Goal: Information Seeking & Learning: Learn about a topic

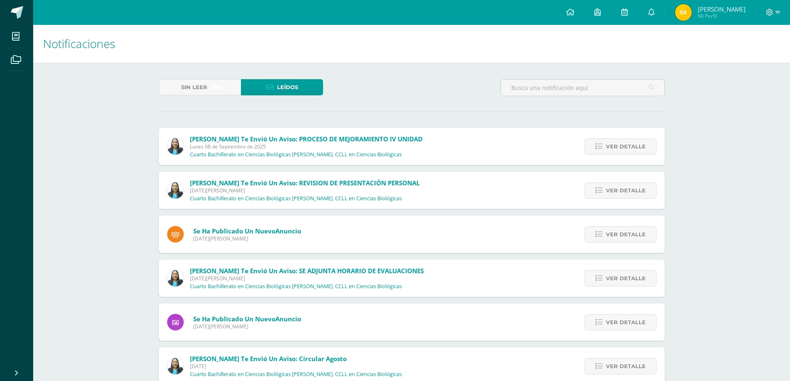
click at [354, 136] on span "Dina Cabrera te envió un aviso: PROCESO DE MEJORAMIENTO IV UNIDAD" at bounding box center [306, 139] width 233 height 8
click at [625, 148] on span "Ver detalle" at bounding box center [626, 146] width 40 height 15
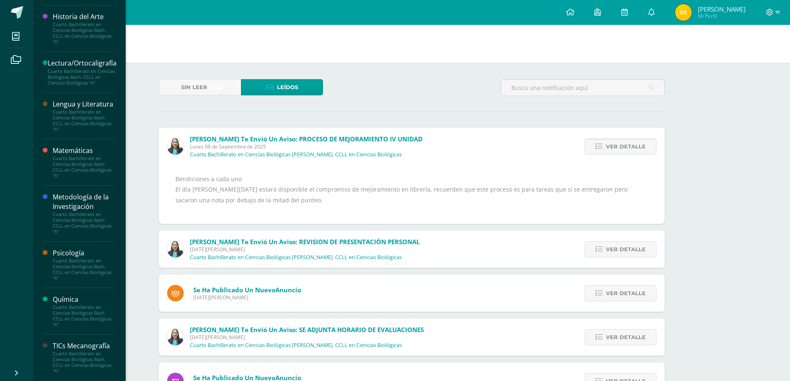
scroll to position [451, 0]
click at [73, 212] on div "Cuarto Bachillerato en Ciencias Biológicas Bach. CCLL en Ciencias Biológicas "A"" at bounding box center [84, 223] width 63 height 23
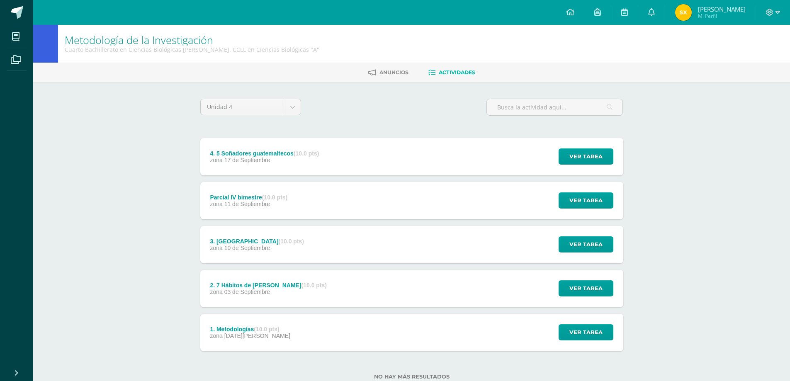
click at [366, 156] on div "4. 5 Soñadores guatemaltecos (10.0 pts) zona 17 de Septiembre Ver tarea 4. 5 So…" at bounding box center [411, 156] width 423 height 37
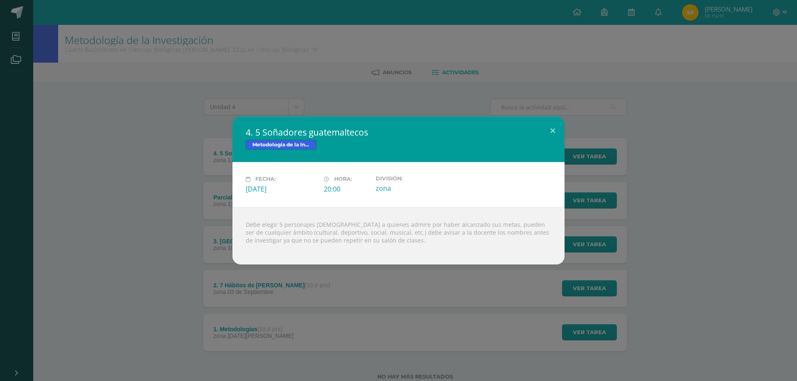
click at [162, 189] on div "4. 5 Soñadores guatemaltecos Metodología de la Investigación Fecha: Miércoles 1…" at bounding box center [398, 191] width 790 height 148
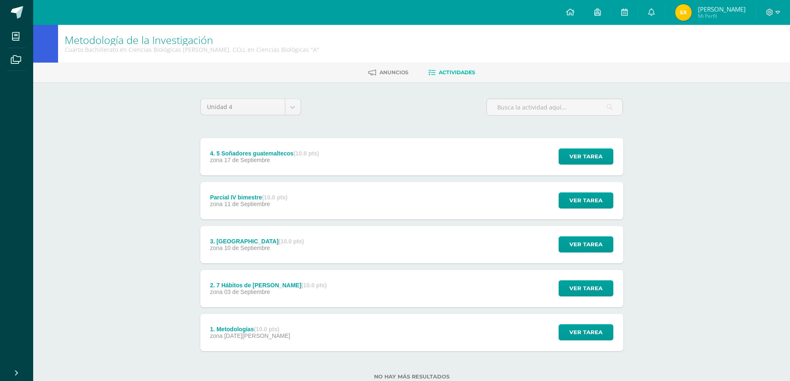
click at [302, 152] on strong "(10.0 pts)" at bounding box center [306, 153] width 25 height 7
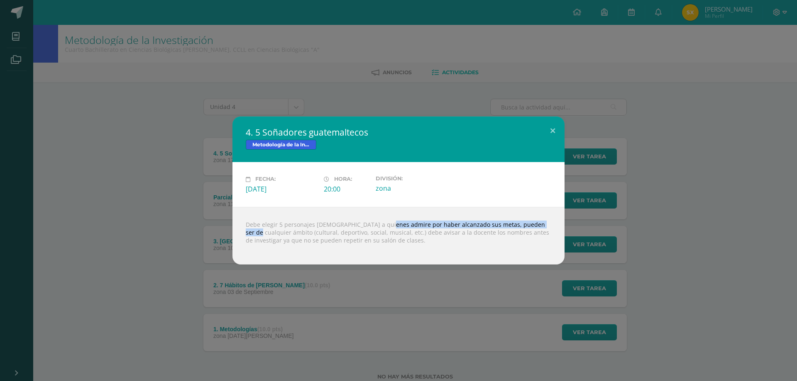
drag, startPoint x: 369, startPoint y: 226, endPoint x: 531, endPoint y: 224, distance: 162.3
click at [531, 224] on div "Debe elegir 5 personajes guatemaltecos a quienes admire por haber alcanzado sus…" at bounding box center [398, 236] width 332 height 58
click at [279, 244] on div at bounding box center [398, 247] width 305 height 7
drag, startPoint x: 278, startPoint y: 226, endPoint x: 354, endPoint y: 228, distance: 76.4
click at [354, 228] on div "Debe elegir 5 personajes [DEMOGRAPHIC_DATA] a quienes admire por haber alcanzad…" at bounding box center [398, 236] width 332 height 58
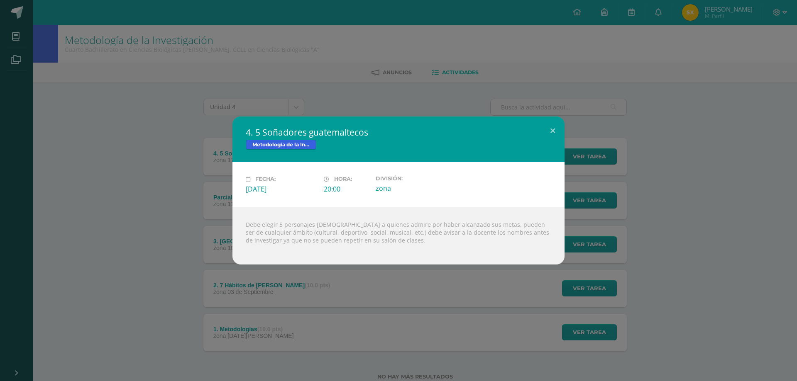
click at [73, 66] on div "4. 5 Soñadores guatemaltecos Metodología de la Investigación Fecha: Miércoles 1…" at bounding box center [398, 190] width 797 height 381
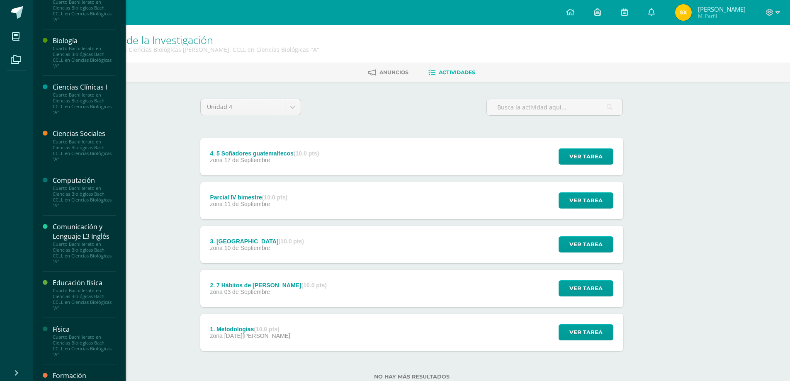
scroll to position [41, 0]
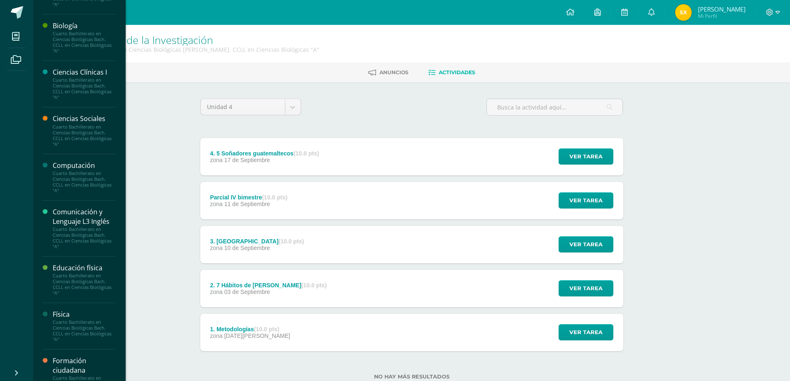
click at [75, 130] on div "Cuarto Bachillerato en Ciencias Biológicas Bach. CCLL en Ciencias Biológicas "A"" at bounding box center [84, 135] width 63 height 23
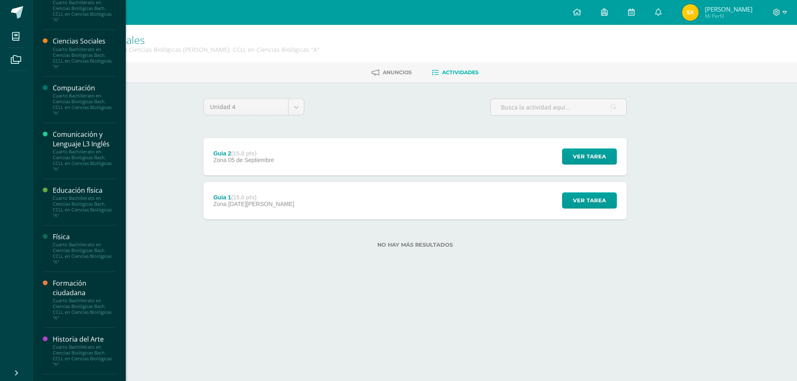
scroll to position [166, 0]
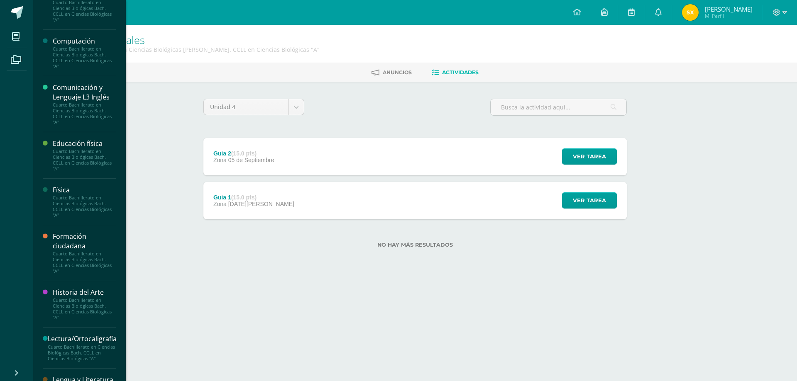
click at [78, 209] on div "Cuarto Bachillerato en Ciencias Biológicas Bach. CCLL en Ciencias Biológicas "A"" at bounding box center [84, 206] width 63 height 23
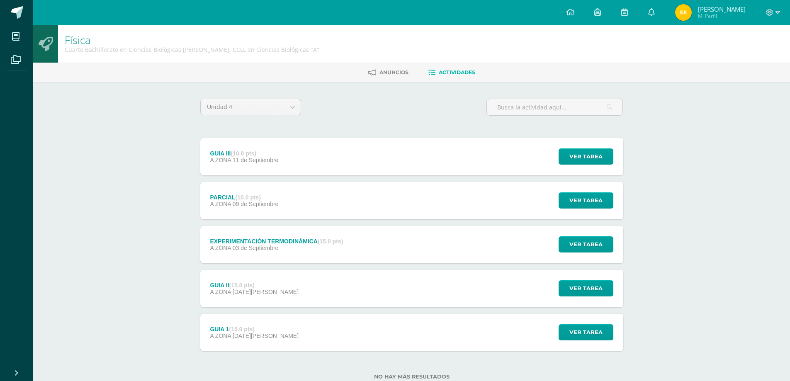
click at [273, 149] on div "GUIA III (10.0 pts) A ZONA [DATE]" at bounding box center [244, 156] width 88 height 37
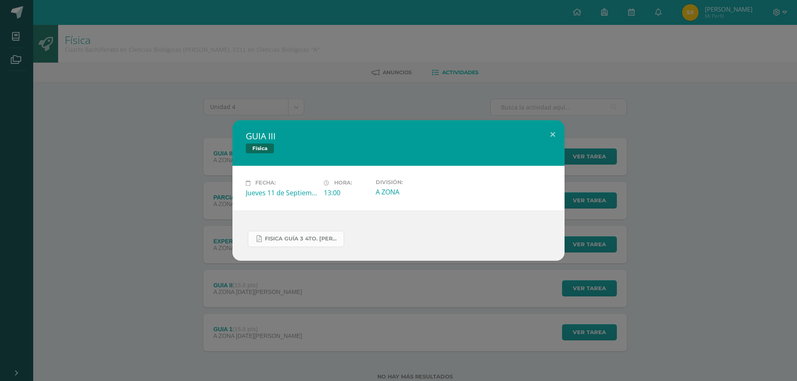
click at [295, 237] on span "FISICA GUÍA 3 4TO. [PERSON_NAME].docx.pdf" at bounding box center [302, 239] width 75 height 7
click at [156, 110] on div "GUIA III Física Fecha: [DATE] Hora: 13:00 División: A ZONA" at bounding box center [398, 190] width 797 height 381
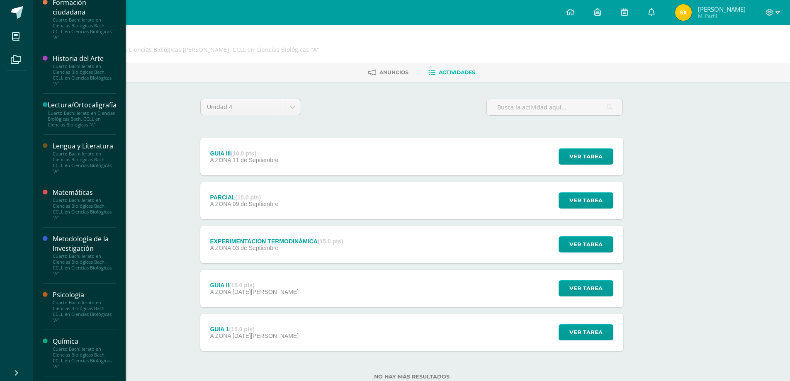
scroll to position [451, 0]
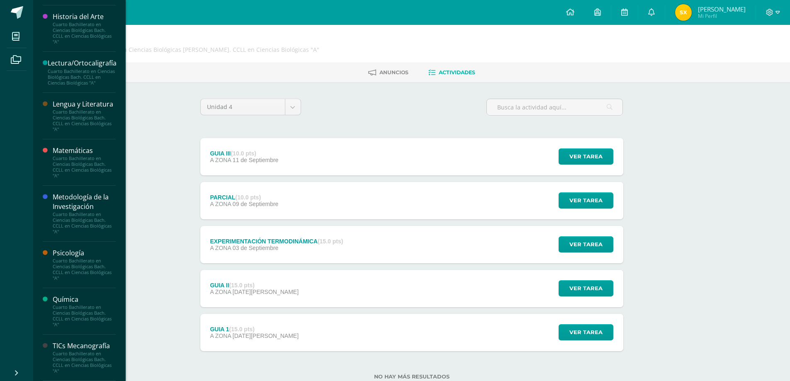
click at [69, 308] on div "Cuarto Bachillerato en Ciencias Biológicas Bach. CCLL en Ciencias Biológicas "A"" at bounding box center [84, 316] width 63 height 23
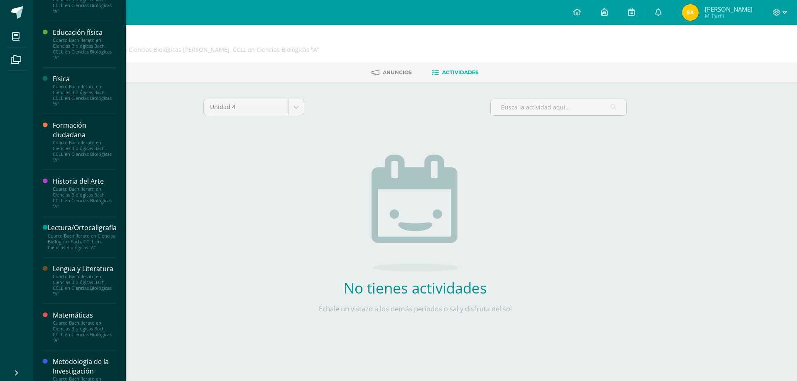
scroll to position [332, 0]
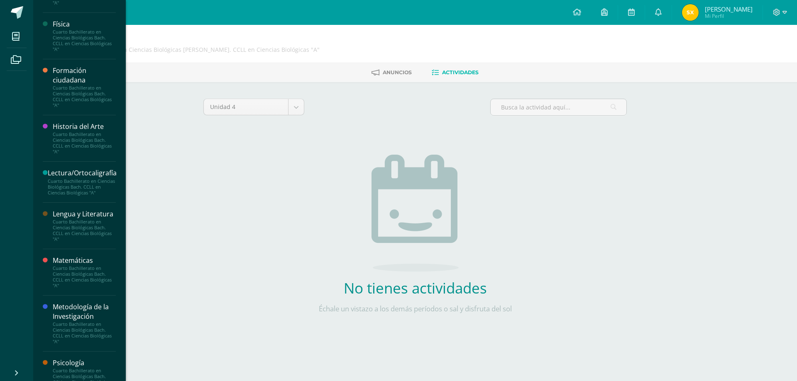
click at [88, 319] on div "Química Cuarto Bachillerato en Ciencias Biológicas Bach. CCLL en Ciencias Bioló…" at bounding box center [414, 191] width 763 height 332
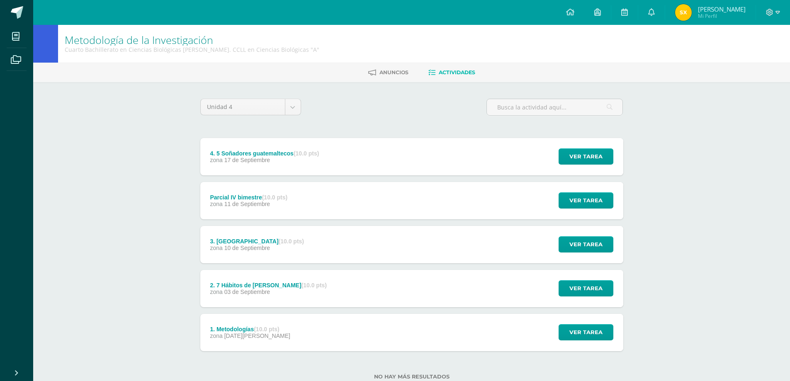
click at [271, 166] on div "4. 5 Soñadores [DEMOGRAPHIC_DATA] (10.0 pts) zona [DATE]" at bounding box center [264, 156] width 129 height 37
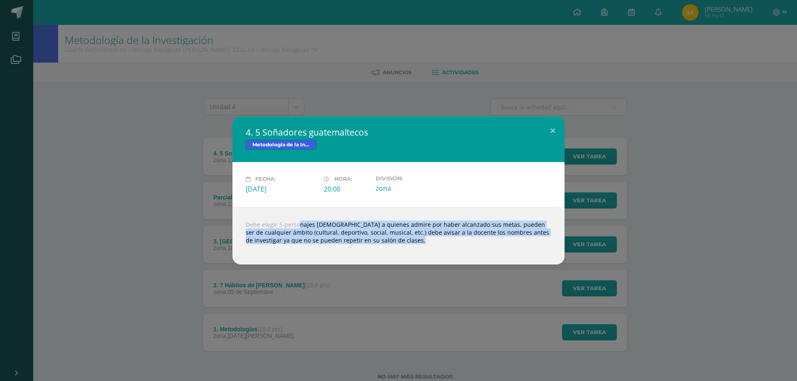
drag, startPoint x: 324, startPoint y: 225, endPoint x: 459, endPoint y: 239, distance: 135.9
click at [459, 239] on div "Debe elegir 5 personajes [DEMOGRAPHIC_DATA] a quienes admire por haber alcanzad…" at bounding box center [398, 236] width 332 height 58
